Goal: Navigation & Orientation: Understand site structure

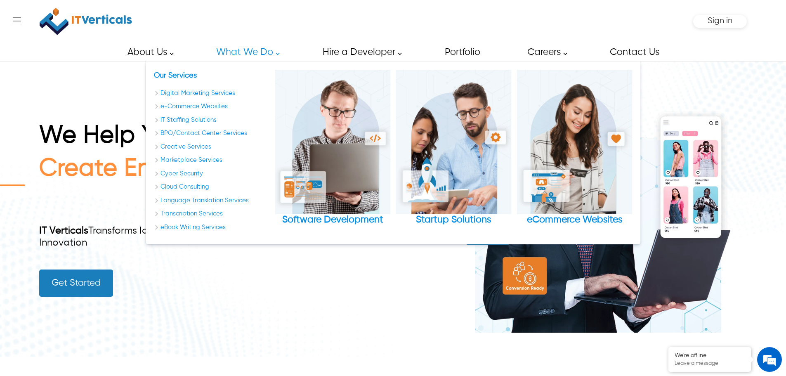
click at [274, 54] on link "What We Do" at bounding box center [246, 52] width 78 height 19
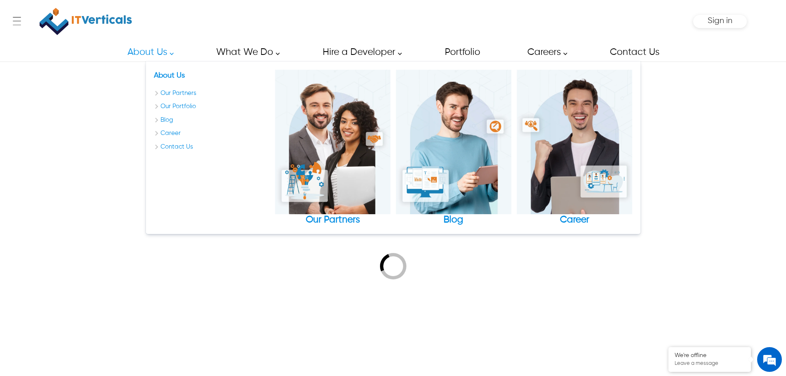
click at [168, 54] on link "About Us" at bounding box center [148, 52] width 60 height 19
